Goal: Task Accomplishment & Management: Manage account settings

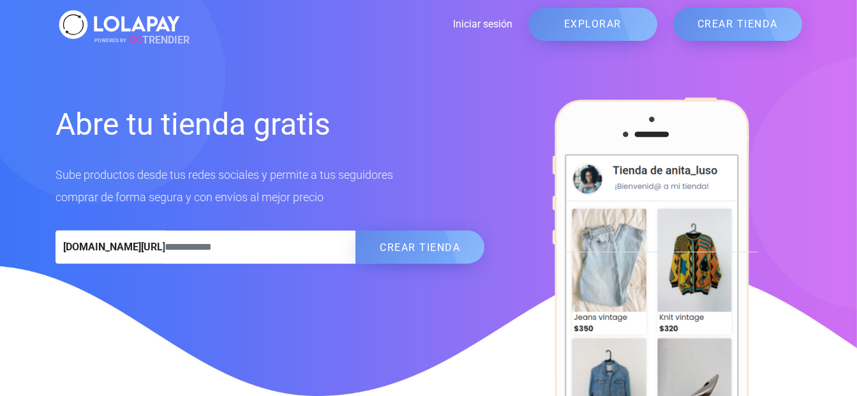
drag, startPoint x: 0, startPoint y: 0, endPoint x: 481, endPoint y: 22, distance: 481.6
click at [481, 22] on link "Iniciar sesión" at bounding box center [347, 24] width 329 height 15
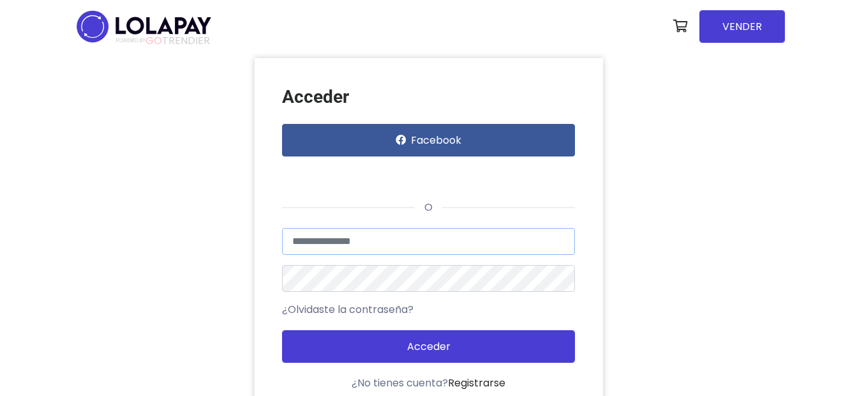
click at [339, 243] on input "text" at bounding box center [428, 241] width 293 height 27
type input "**********"
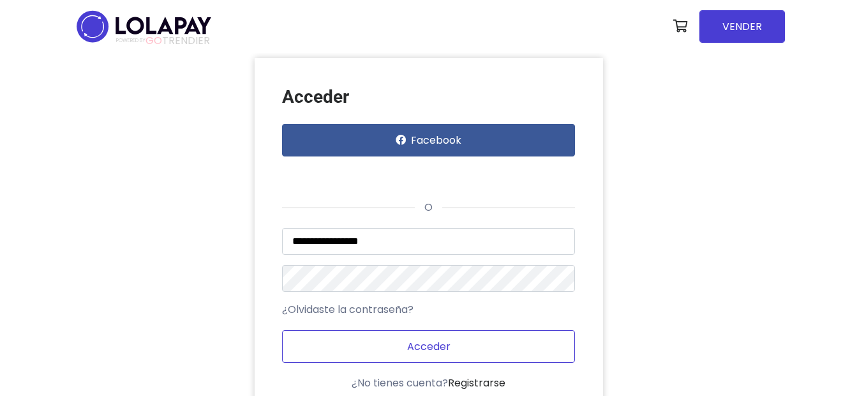
click at [364, 345] on button "Acceder" at bounding box center [428, 346] width 293 height 33
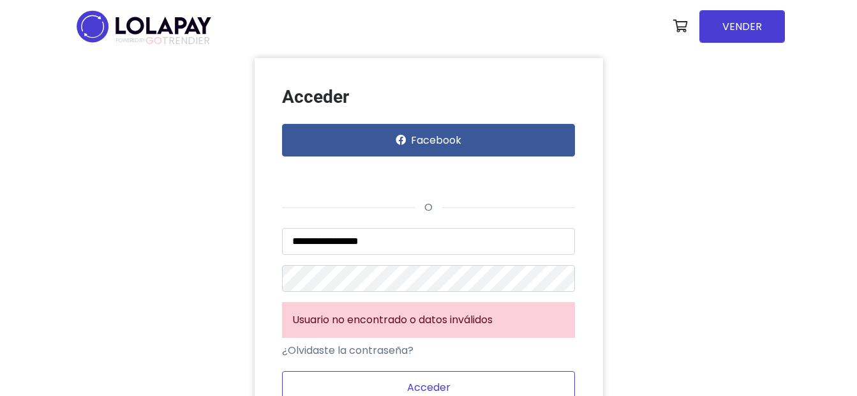
click at [394, 380] on button "Acceder" at bounding box center [428, 387] width 293 height 33
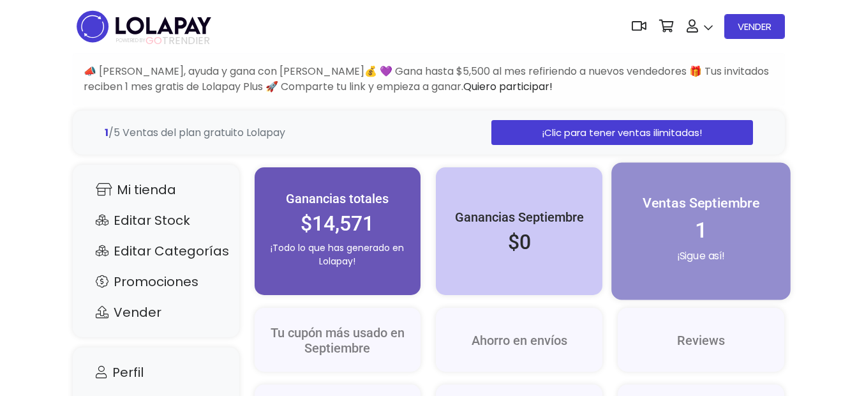
click at [701, 237] on h2 "1" at bounding box center [701, 230] width 152 height 26
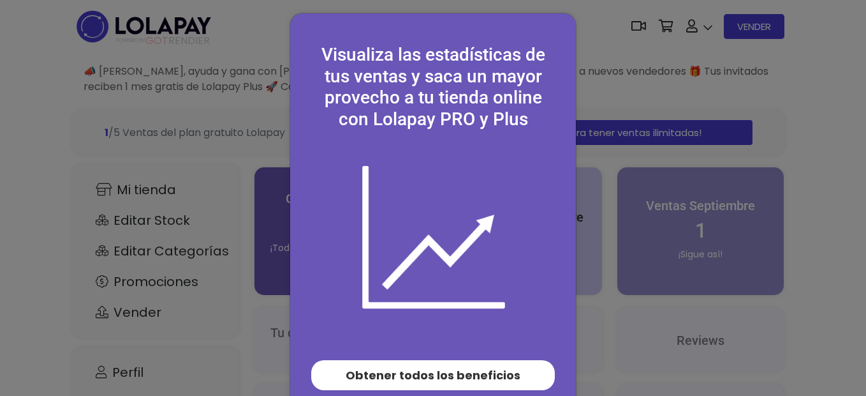
click at [609, 343] on div "Visualiza las estadísticas de tus ventas y saca un mayor provecho a tu tienda o…" at bounding box center [433, 198] width 866 height 396
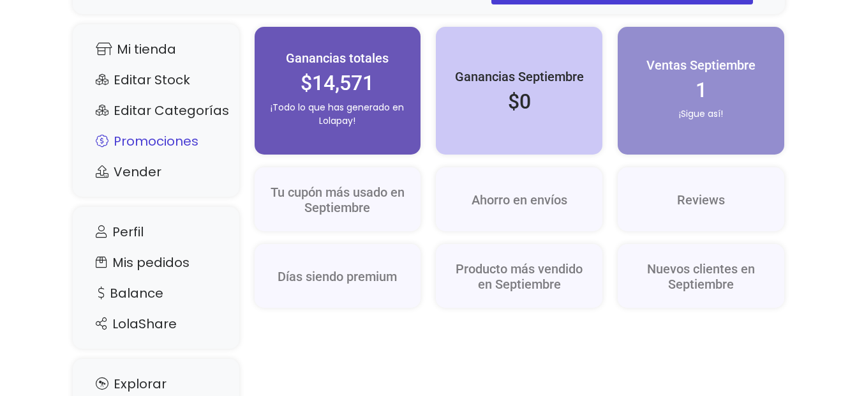
scroll to position [153, 0]
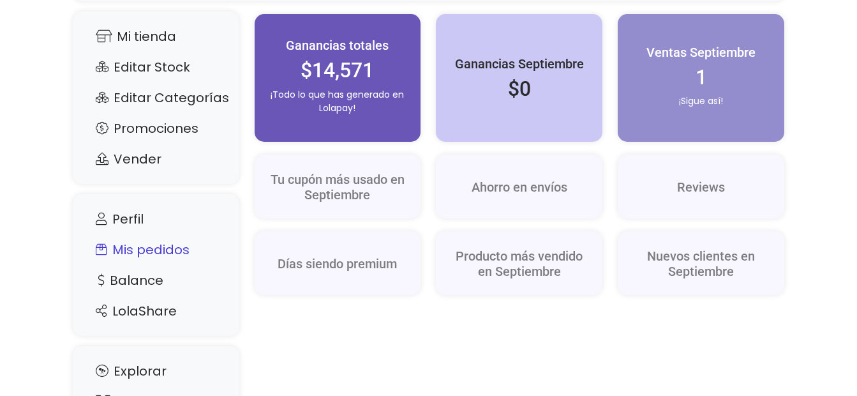
click at [138, 246] on link "Mis pedidos" at bounding box center [155, 249] width 141 height 24
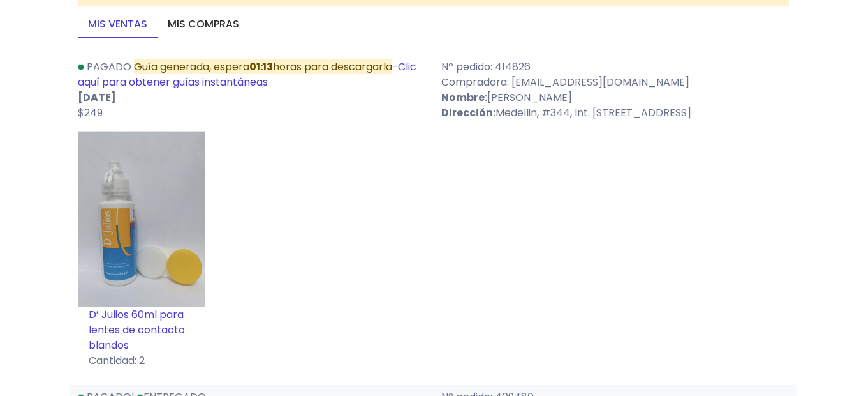
scroll to position [100, 0]
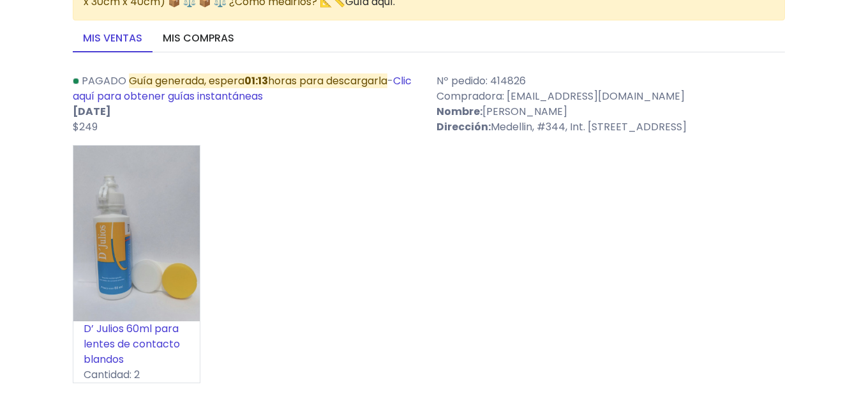
click at [131, 97] on link "Clic aquí para obtener guías instantáneas" at bounding box center [242, 88] width 339 height 30
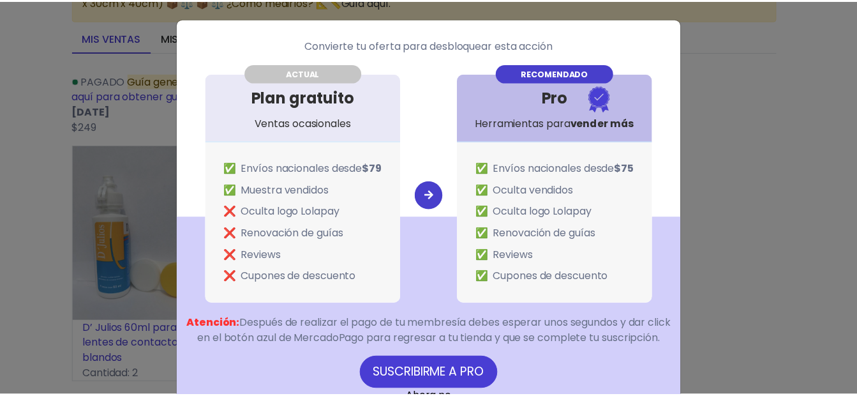
scroll to position [54, 0]
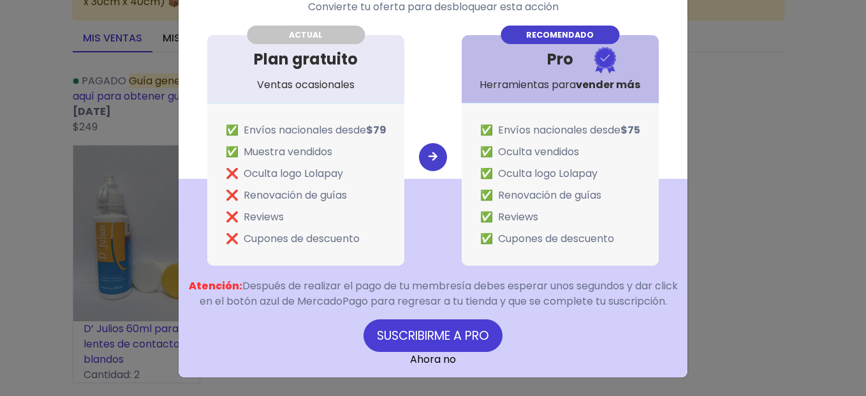
click at [440, 363] on link "Ahora no" at bounding box center [433, 359] width 46 height 15
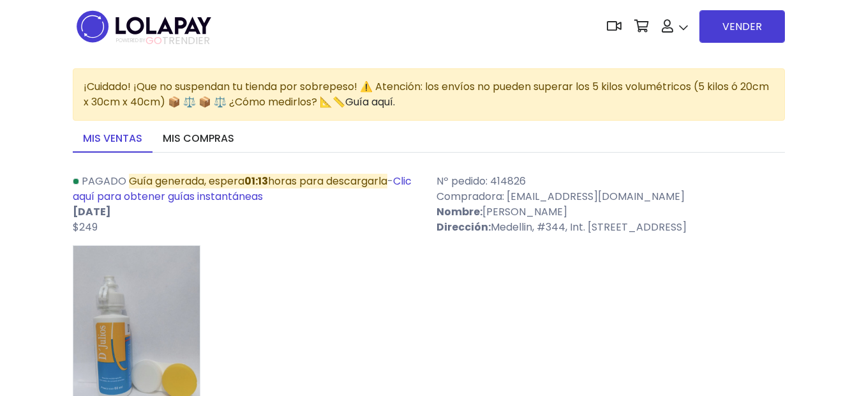
click at [307, 262] on div "D’ Julios 60ml para lentes de contacto blandos Cantidad: 2" at bounding box center [429, 369] width 712 height 248
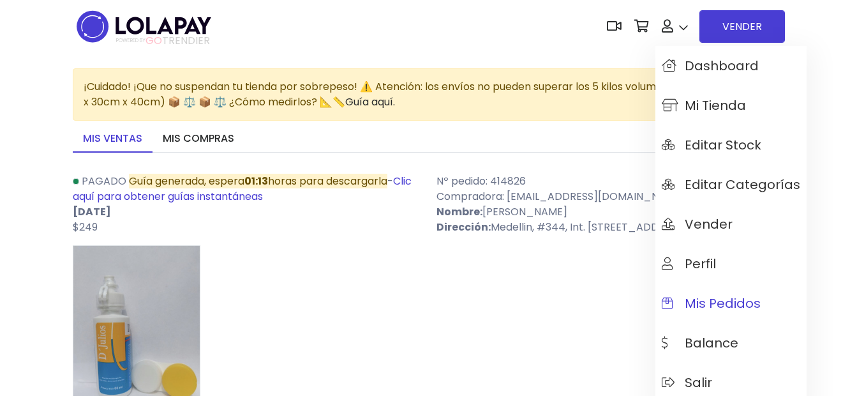
click at [702, 292] on link "Mis pedidos" at bounding box center [730, 303] width 151 height 40
